Goal: Navigation & Orientation: Find specific page/section

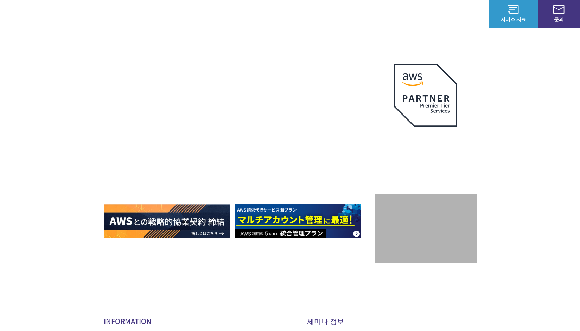
click at [478, 13] on font "로그인" at bounding box center [473, 14] width 15 height 7
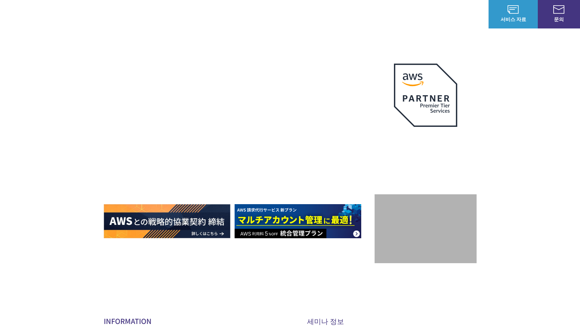
click at [551, 16] on span "문의" at bounding box center [558, 18] width 42 height 7
click at [66, 14] on img at bounding box center [41, 14] width 60 height 17
